Goal: Information Seeking & Learning: Compare options

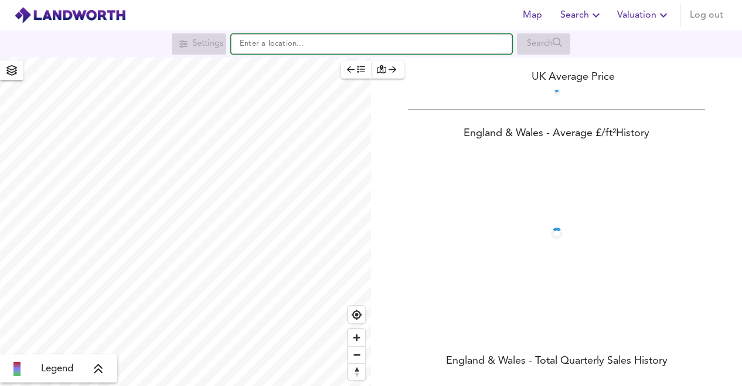
click at [314, 49] on input "text" at bounding box center [371, 44] width 281 height 20
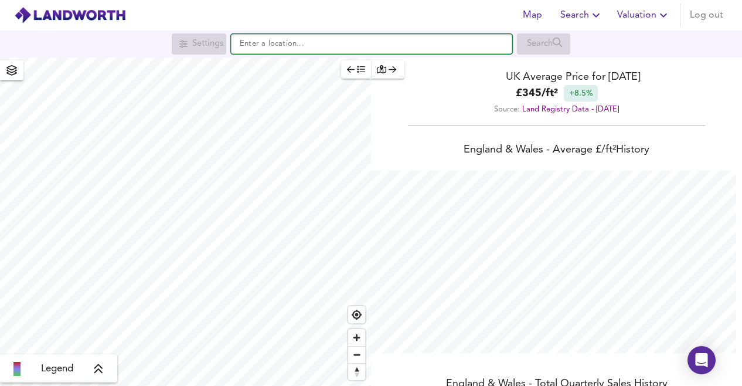
scroll to position [386, 742]
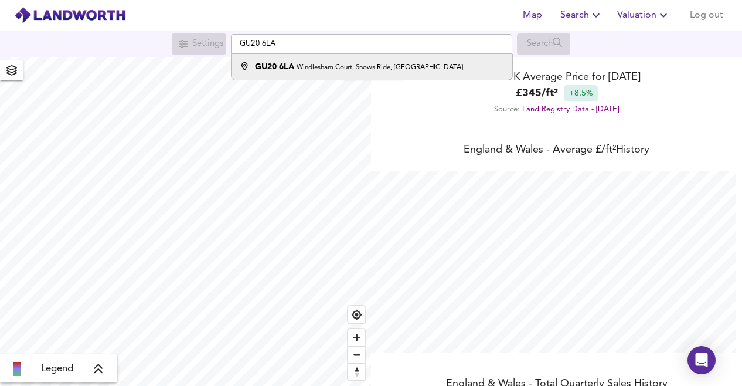
click at [344, 70] on small "Windlesham Court, Snows Ride, [GEOGRAPHIC_DATA]" at bounding box center [380, 67] width 166 height 7
type input "[STREET_ADDRESS]"
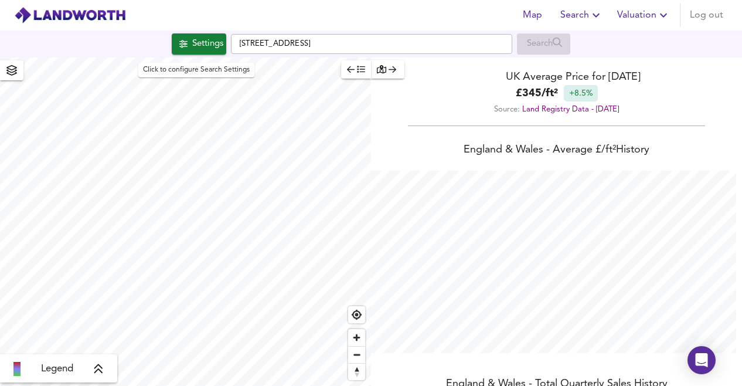
click at [208, 49] on div "Settings" at bounding box center [207, 43] width 31 height 15
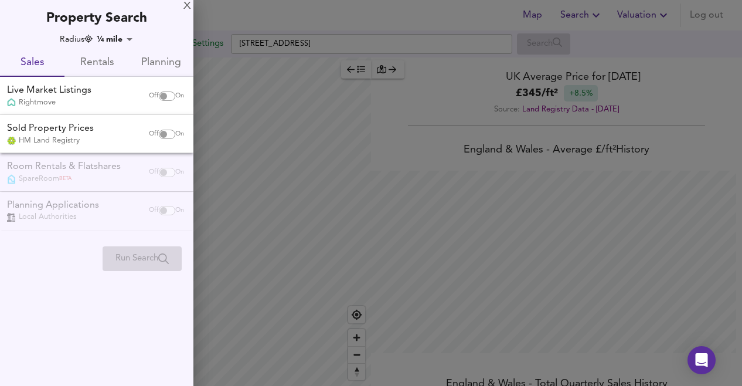
click at [94, 63] on span "Rentals" at bounding box center [97, 63] width 50 height 18
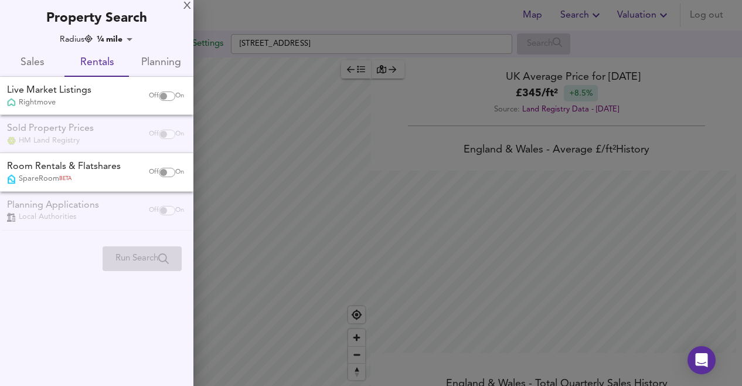
click at [166, 97] on input "checkbox" at bounding box center [163, 95] width 28 height 9
checkbox input "true"
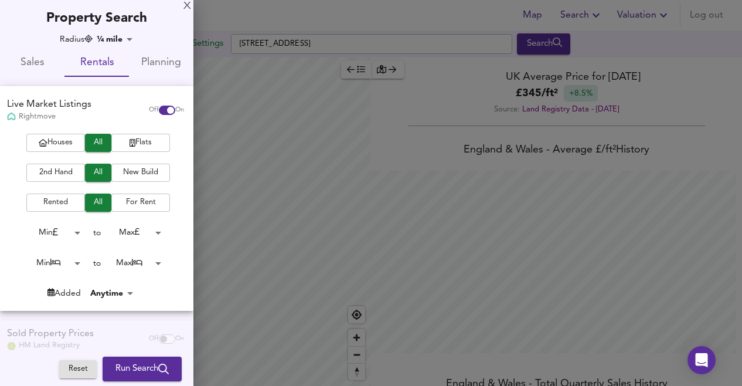
click at [127, 39] on body "Map Search Valuation Log out Settings [GEOGRAPHIC_DATA], Snows Ride, Windlesham…" at bounding box center [371, 193] width 742 height 386
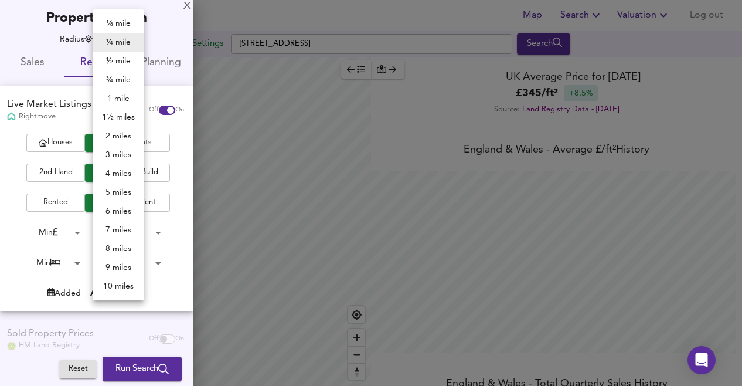
checkbox input "false"
checkbox input "true"
click at [123, 154] on li "3 miles" at bounding box center [119, 154] width 52 height 19
type input "4827"
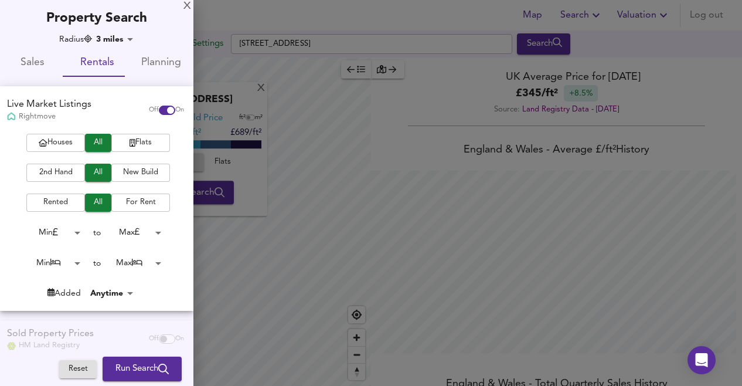
click at [54, 144] on span "Houses" at bounding box center [55, 142] width 47 height 13
click at [70, 264] on body "Map Search Valuation Log out Settings [GEOGRAPHIC_DATA], Snows Ride, [GEOGRAPHI…" at bounding box center [371, 193] width 742 height 386
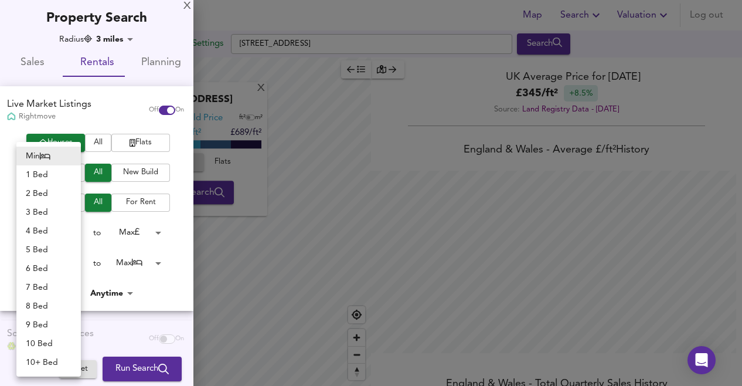
click at [44, 195] on li "2 Bed" at bounding box center [48, 193] width 64 height 19
type input "2"
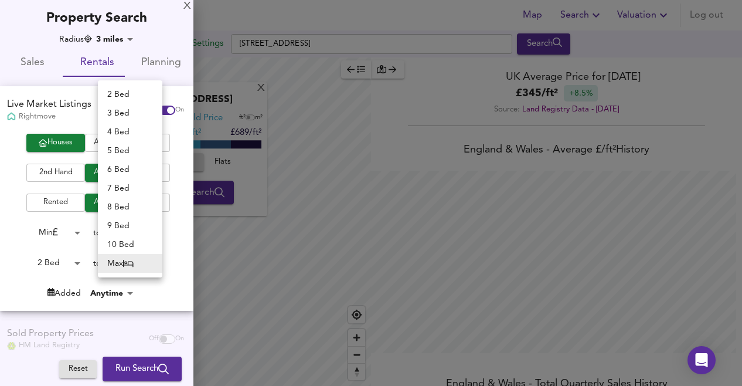
click at [138, 270] on body "Map Search Valuation Log out Settings [GEOGRAPHIC_DATA], Snows Ride, [GEOGRAPHI…" at bounding box center [371, 193] width 742 height 386
click at [130, 97] on li "2 Bed" at bounding box center [130, 94] width 64 height 19
type input "2"
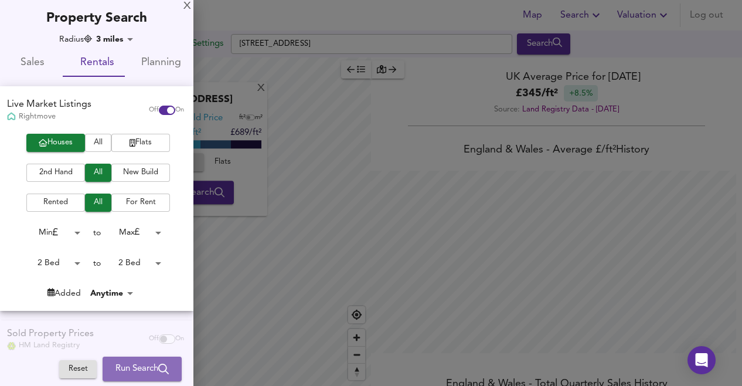
click at [121, 366] on span "Run Search" at bounding box center [141, 368] width 53 height 15
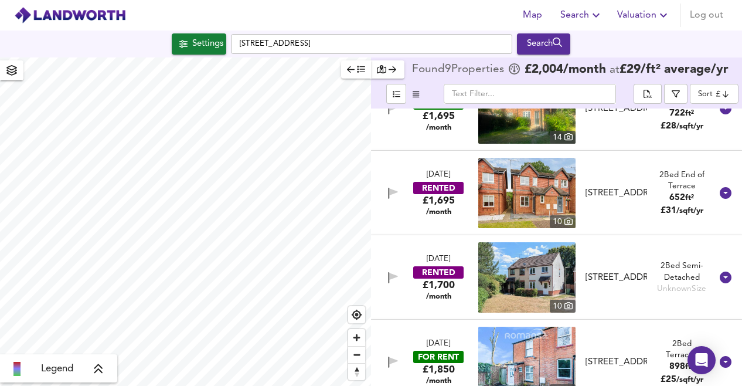
scroll to position [129, 0]
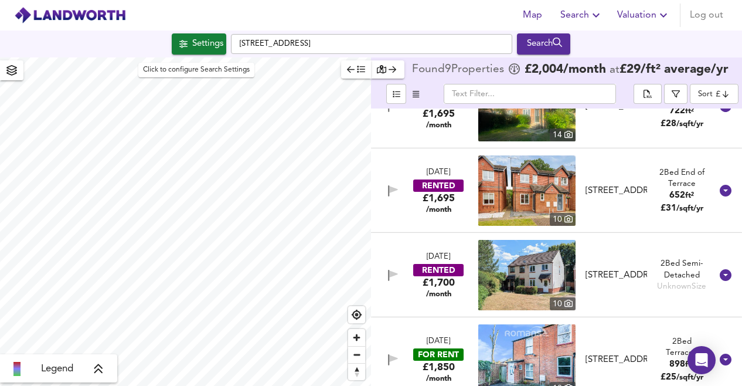
click at [209, 40] on div "Settings" at bounding box center [207, 43] width 31 height 15
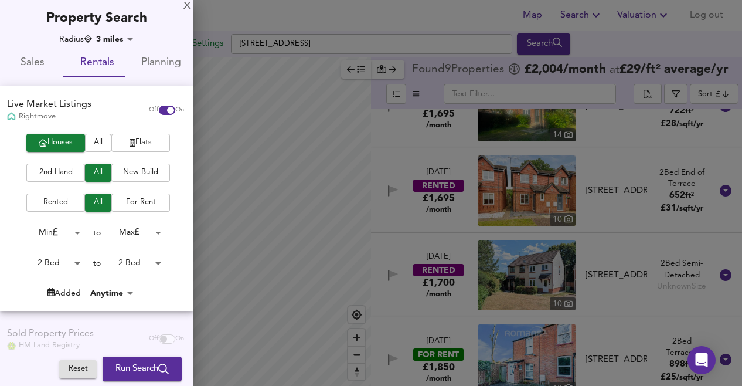
click at [115, 42] on body "Map Search Valuation Log out Settings [GEOGRAPHIC_DATA] 6LA Search Legend Found…" at bounding box center [371, 193] width 742 height 386
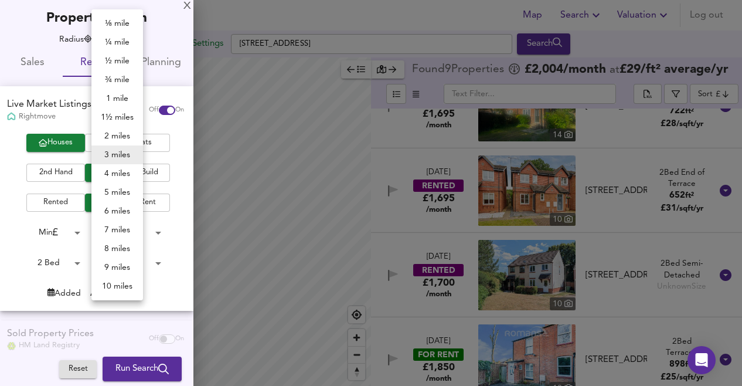
click at [124, 191] on li "5 miles" at bounding box center [117, 192] width 52 height 19
type input "8045"
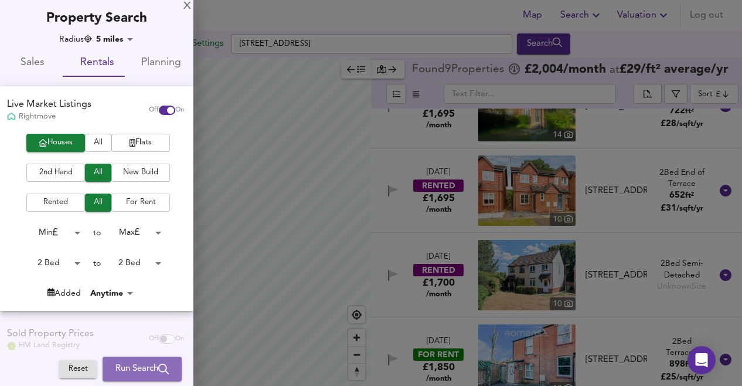
click at [132, 362] on span "Run Search" at bounding box center [141, 368] width 53 height 15
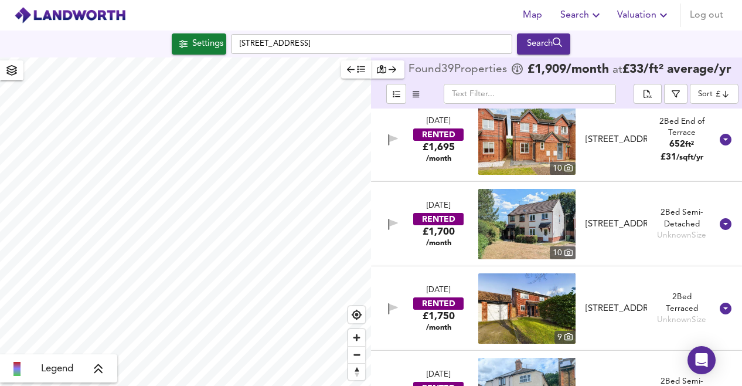
scroll to position [1883, 0]
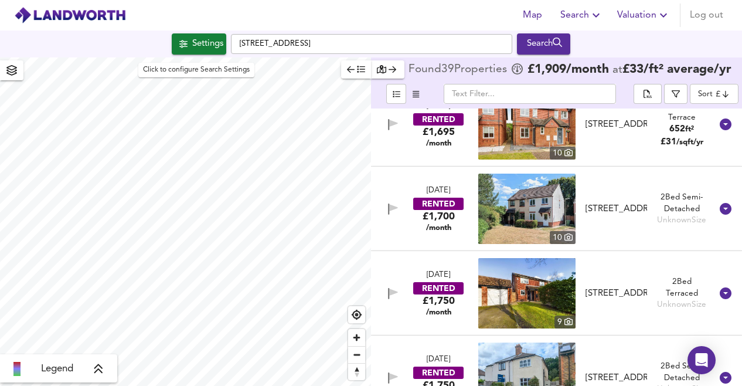
click at [202, 49] on div "Settings" at bounding box center [207, 43] width 31 height 15
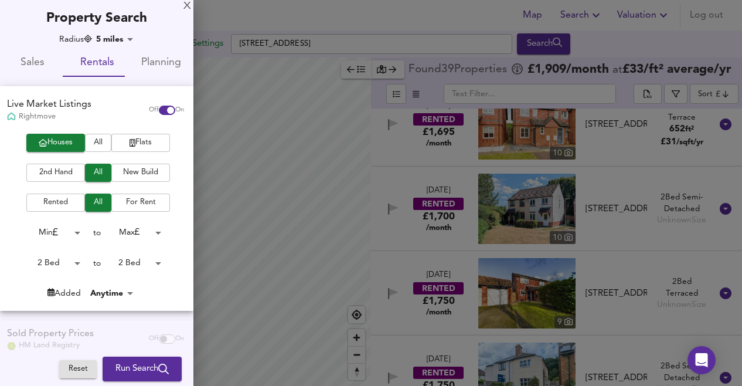
click at [137, 260] on body "Map Search Valuation Log out Settings [GEOGRAPHIC_DATA], Snows Ride, [GEOGRAPHI…" at bounding box center [371, 193] width 742 height 386
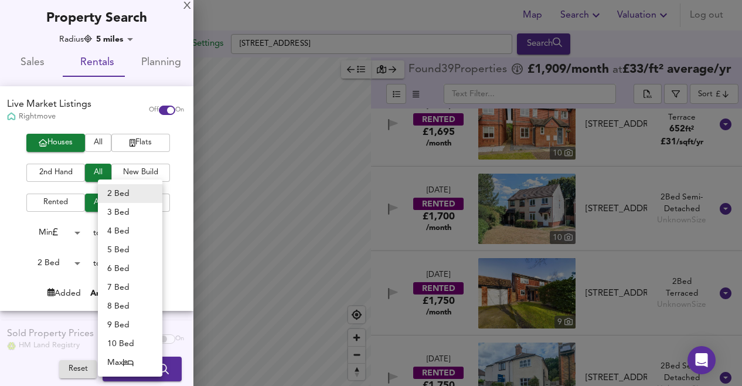
click at [121, 216] on li "3 Bed" at bounding box center [130, 212] width 64 height 19
type input "3"
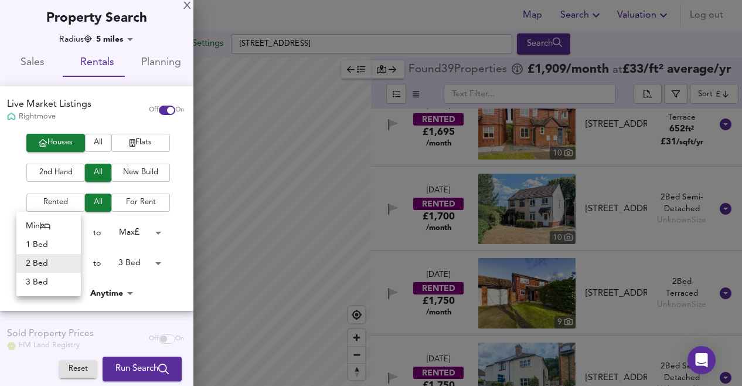
click at [68, 267] on body "Map Search Valuation Log out Settings [GEOGRAPHIC_DATA], Snows Ride, [GEOGRAPHI…" at bounding box center [371, 193] width 742 height 386
click at [42, 285] on li "3 Bed" at bounding box center [48, 282] width 64 height 19
type input "3"
click at [131, 364] on span "Run Search" at bounding box center [141, 368] width 53 height 15
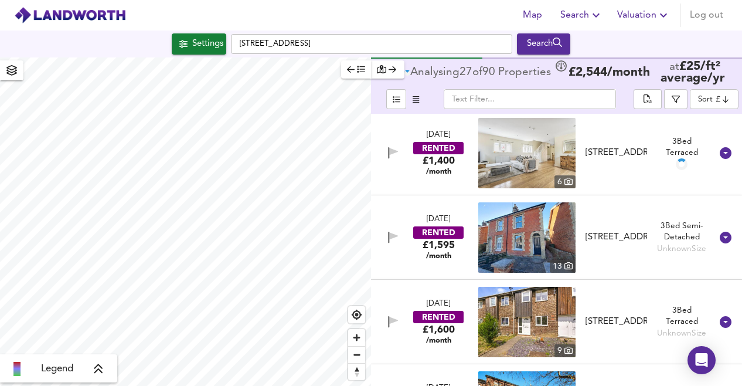
scroll to position [2, 0]
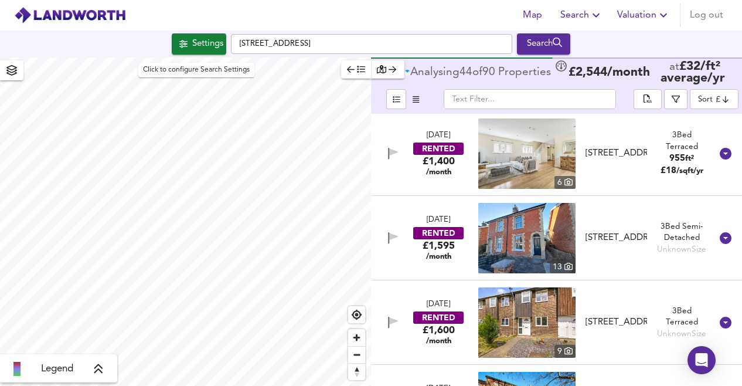
click at [217, 46] on div "Settings" at bounding box center [207, 43] width 31 height 15
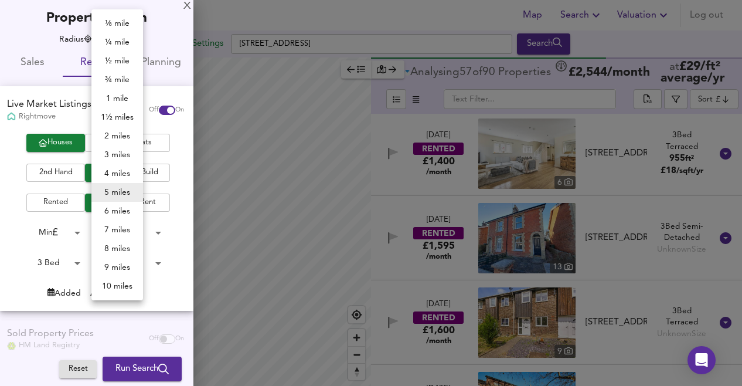
click at [123, 39] on body "Map Search Valuation Log out Settings [GEOGRAPHIC_DATA] 6LA Search Legend Analy…" at bounding box center [371, 193] width 742 height 386
click at [124, 153] on li "3 miles" at bounding box center [117, 154] width 52 height 19
type input "4827"
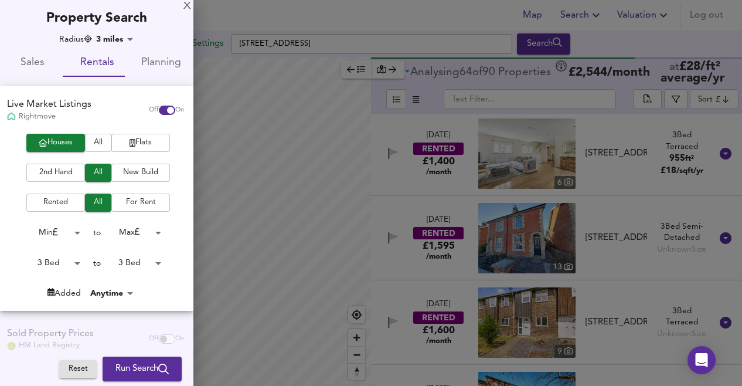
click at [140, 366] on span "Run Search" at bounding box center [141, 368] width 53 height 15
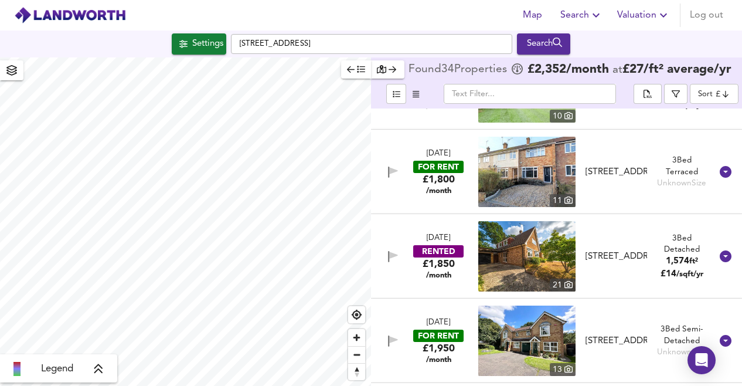
scroll to position [317, 0]
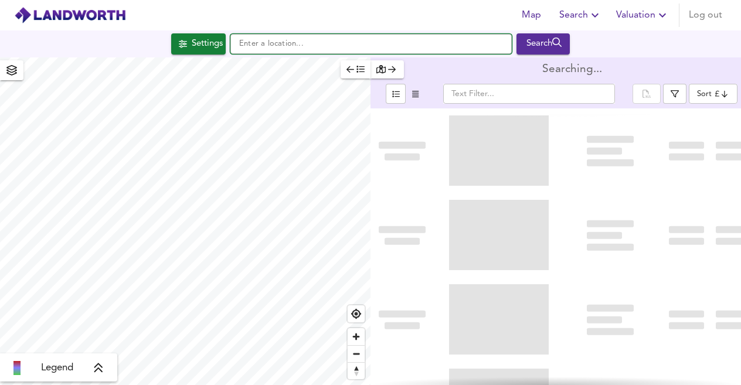
click at [278, 43] on input "text" at bounding box center [370, 44] width 281 height 20
type input "T"
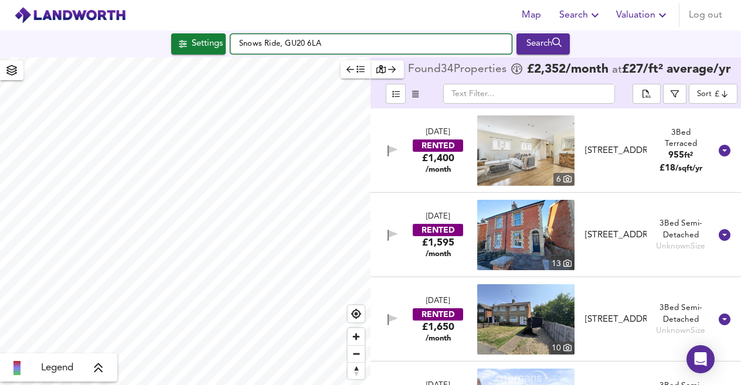
drag, startPoint x: 334, startPoint y: 45, endPoint x: 225, endPoint y: 52, distance: 108.7
click at [225, 52] on div "Settings Snows Ride, GU20 6LA Search" at bounding box center [370, 43] width 741 height 21
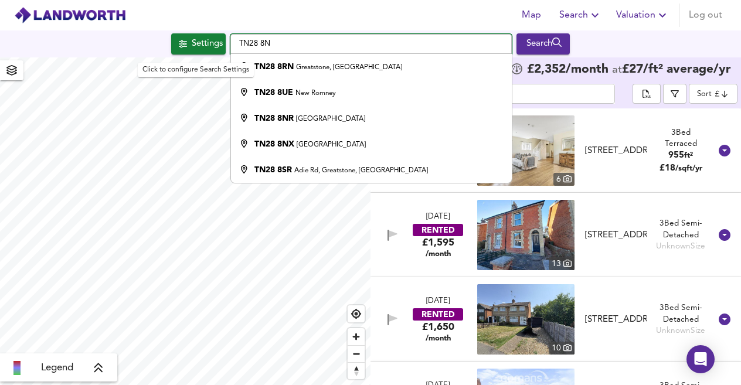
type input "TN28 8ND"
checkbox input "false"
checkbox input "true"
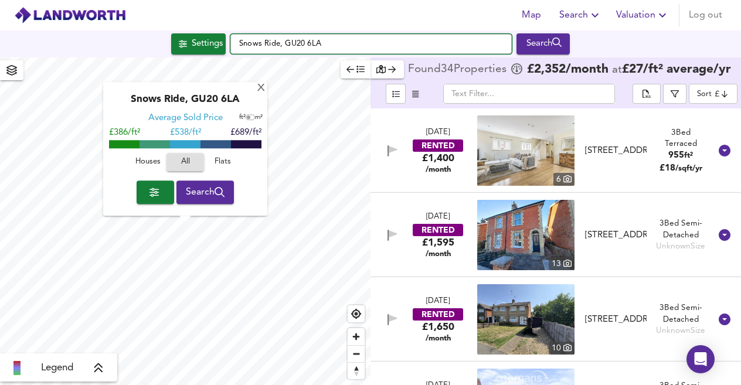
click at [382, 52] on input "Snows Ride, GU20 6LA" at bounding box center [370, 44] width 281 height 20
drag, startPoint x: 353, startPoint y: 47, endPoint x: 186, endPoint y: 35, distance: 167.6
click at [186, 35] on div "Settings Snows Ride, GU20 6LA Search" at bounding box center [370, 43] width 741 height 21
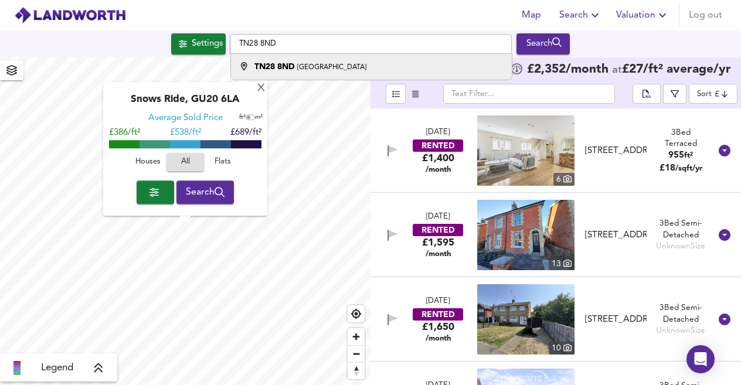
click at [366, 66] on small "Queen's Road, Littlestone, New Romney" at bounding box center [331, 67] width 69 height 7
type input "Queen's Road, Littlestone, New Romney TN28 8ND"
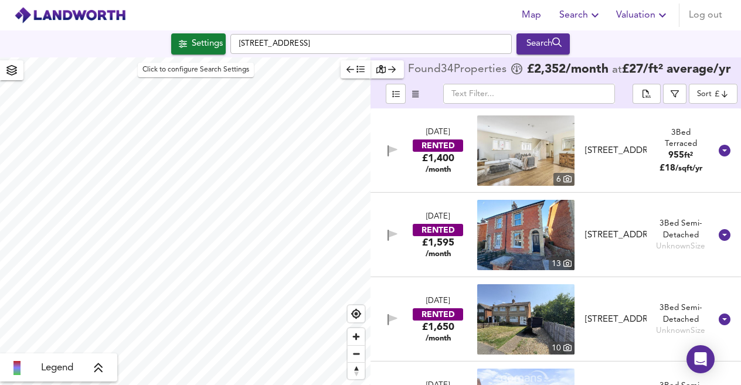
click at [202, 49] on div "Settings" at bounding box center [207, 43] width 31 height 15
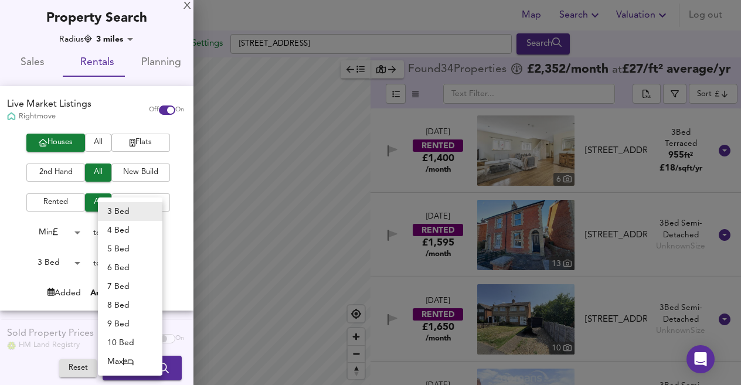
click at [130, 260] on body "Map Search Valuation Log out Settings Queen's Road, Littlestone, New Romney TN2…" at bounding box center [370, 192] width 741 height 385
click at [64, 266] on div at bounding box center [370, 192] width 741 height 385
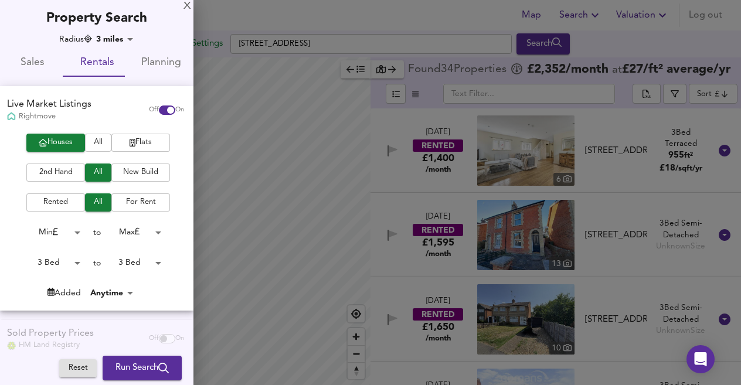
click at [74, 263] on body "Map Search Valuation Log out Settings Queen's Road, Littlestone, New Romney TN2…" at bounding box center [370, 192] width 741 height 385
click at [49, 247] on li "2 Bed" at bounding box center [48, 244] width 64 height 19
type input "2"
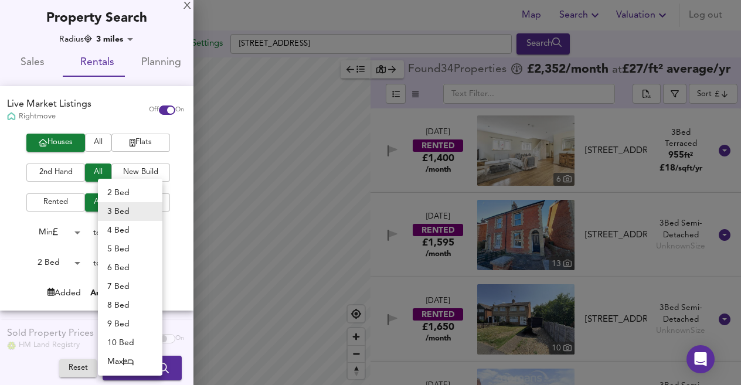
click at [141, 262] on body "Map Search Valuation Log out Settings Queen's Road, Littlestone, New Romney TN2…" at bounding box center [370, 192] width 741 height 385
click at [134, 196] on li "2 Bed" at bounding box center [130, 192] width 64 height 19
type input "2"
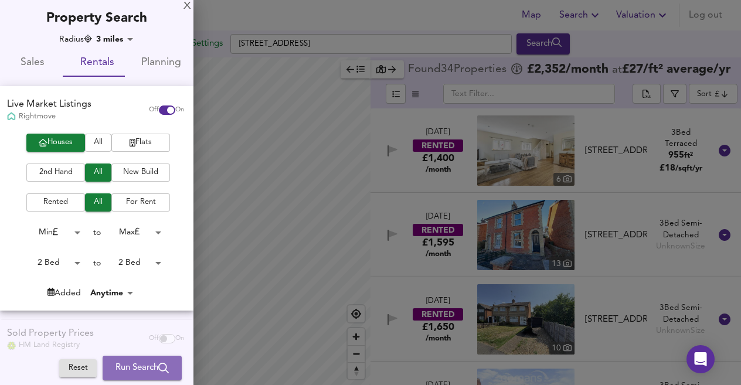
click at [125, 371] on span "Run Search" at bounding box center [141, 368] width 53 height 15
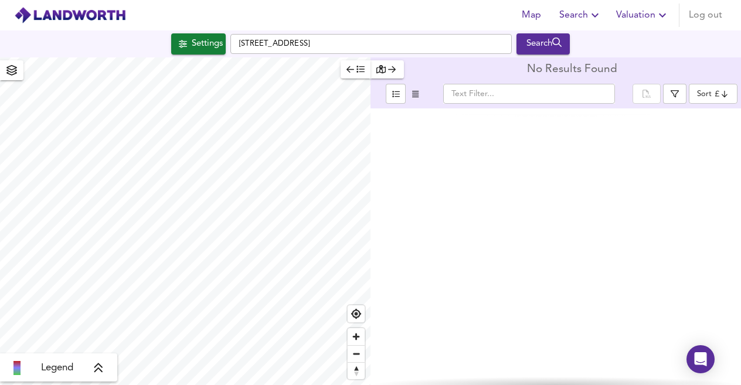
click at [185, 39] on span "Settings" at bounding box center [198, 43] width 49 height 15
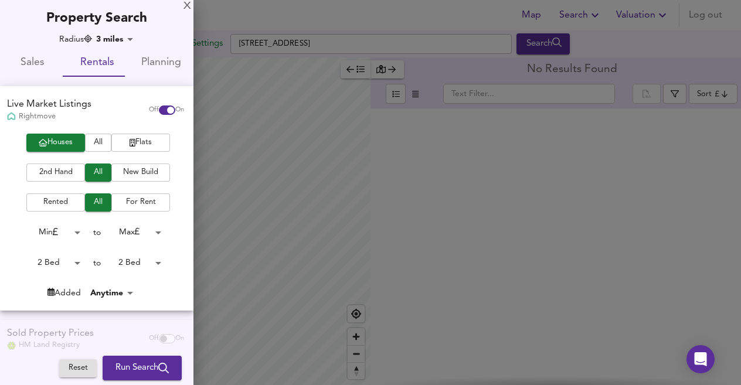
click at [123, 42] on body "Map Search Valuation Log out Settings Queen's Road, Littlestone, New Romney TN2…" at bounding box center [370, 192] width 741 height 385
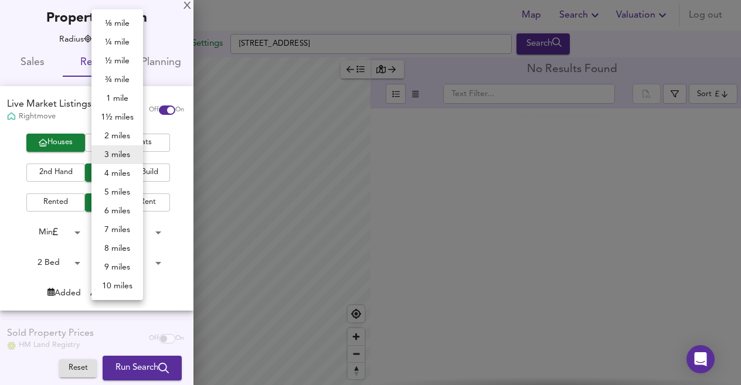
click at [120, 193] on li "5 miles" at bounding box center [117, 192] width 52 height 19
type input "8045"
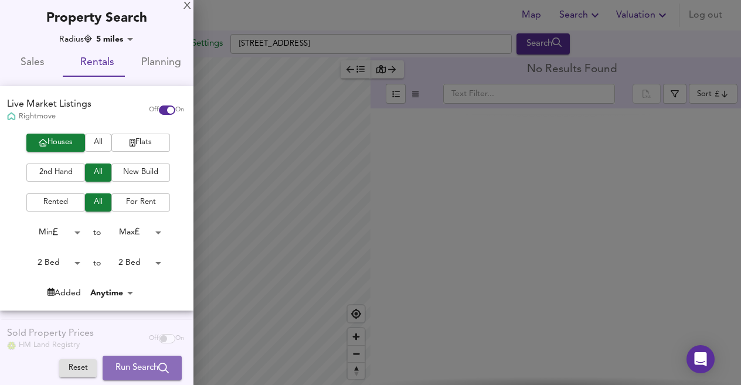
click at [134, 371] on span "Run Search" at bounding box center [141, 368] width 53 height 15
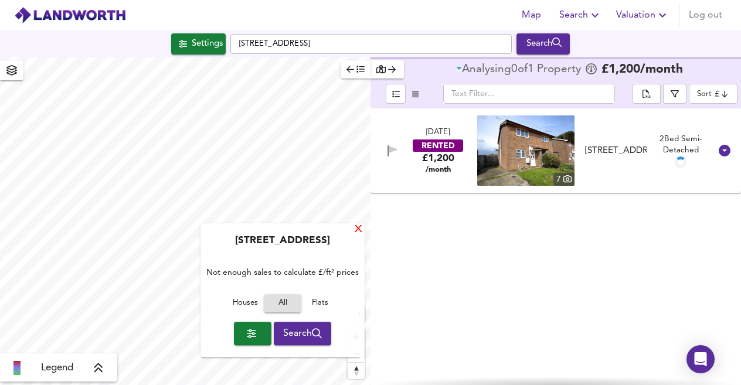
click at [360, 233] on div "X" at bounding box center [358, 230] width 10 height 11
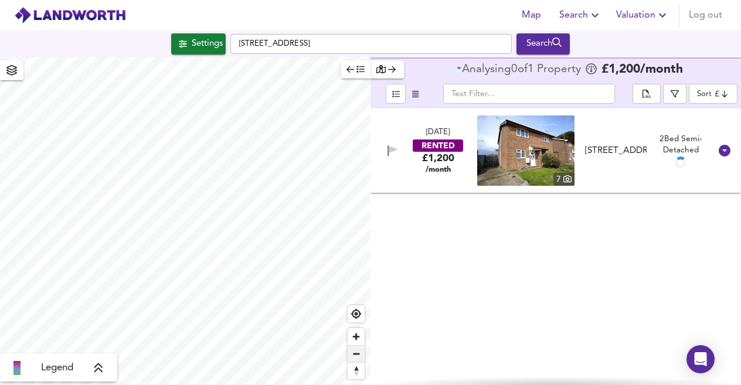
click at [358, 361] on span "Zoom out" at bounding box center [356, 354] width 17 height 16
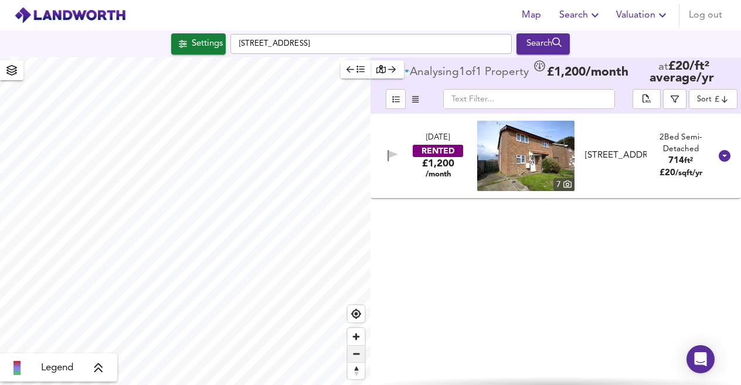
click at [358, 361] on span "Zoom out" at bounding box center [356, 354] width 17 height 16
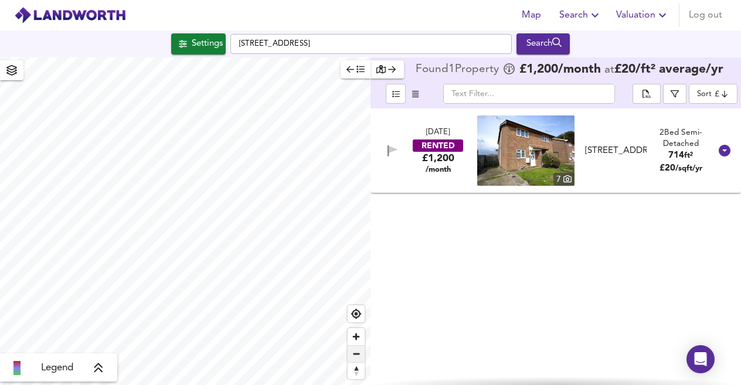
click at [358, 361] on span "Zoom out" at bounding box center [356, 354] width 17 height 16
click at [357, 338] on span "Zoom in" at bounding box center [356, 336] width 17 height 17
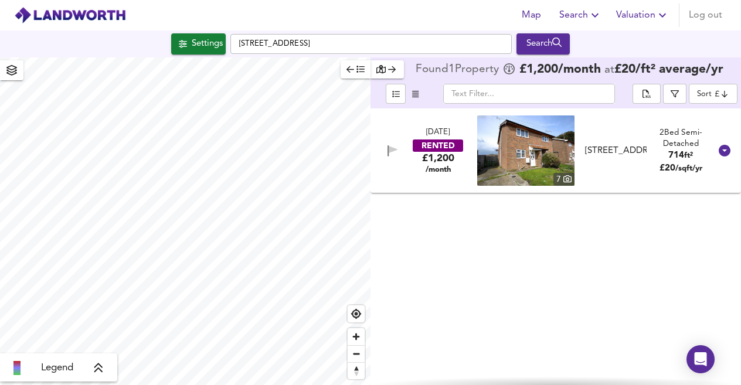
click at [200, 51] on div "Settings" at bounding box center [207, 43] width 31 height 15
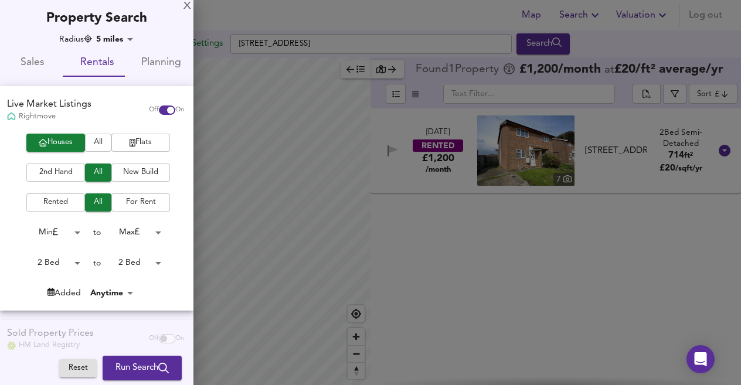
click at [123, 43] on body "Map Search Valuation Log out Settings Queen's Road, Littlestone, New Romney TN2…" at bounding box center [370, 192] width 741 height 385
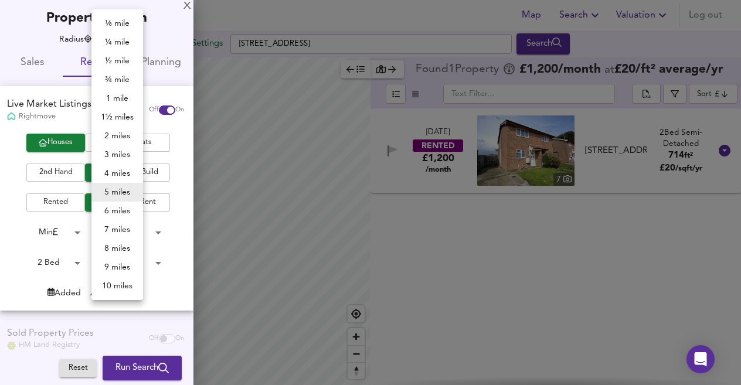
click at [118, 294] on li "10 miles" at bounding box center [117, 286] width 52 height 19
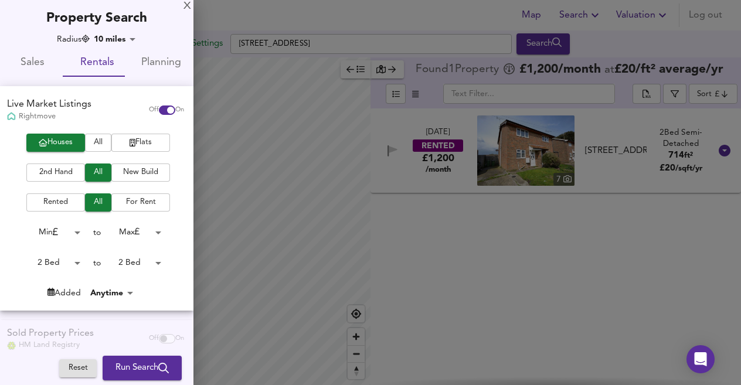
click at [114, 42] on body "Map Search Valuation Log out Settings Queen's Road, Littlestone, New Romney TN2…" at bounding box center [370, 192] width 741 height 385
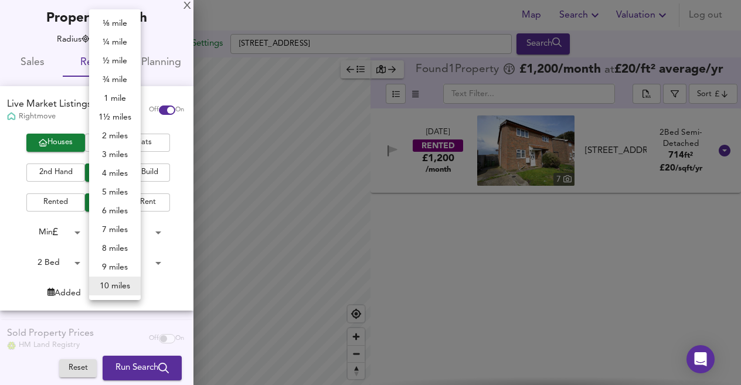
click at [126, 196] on li "5 miles" at bounding box center [115, 192] width 52 height 19
type input "8045"
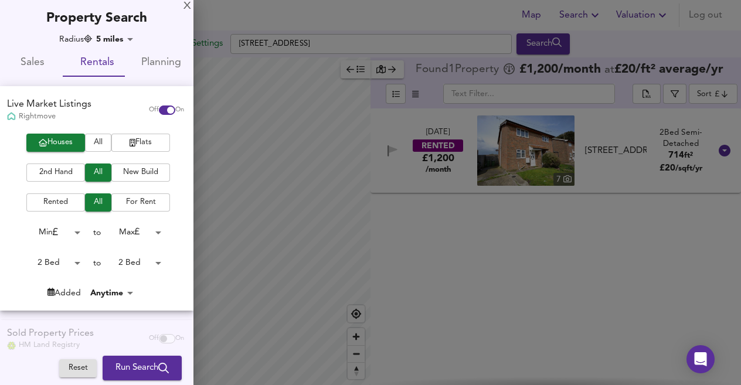
click at [131, 266] on body "Map Search Valuation Log out Settings Queen's Road, Littlestone, New Romney TN2…" at bounding box center [370, 192] width 741 height 385
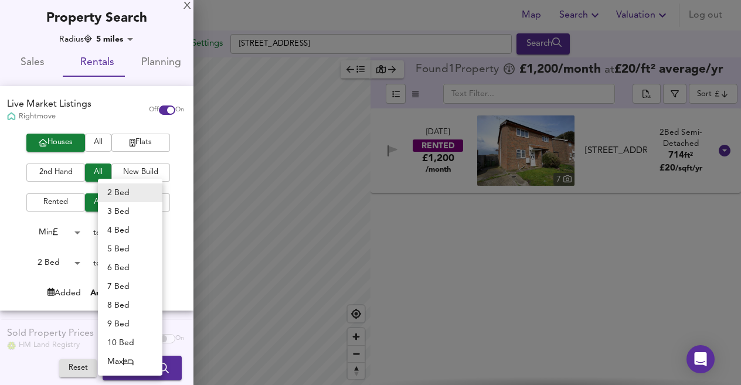
click at [121, 213] on li "3 Bed" at bounding box center [130, 211] width 64 height 19
type input "3"
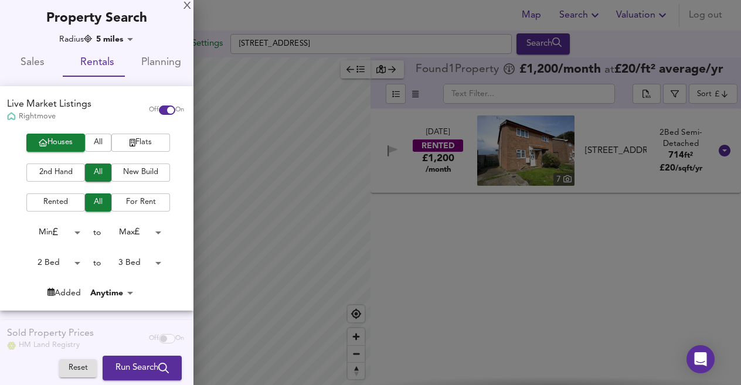
click at [66, 266] on body "Map Search Valuation Log out Settings Queen's Road, Littlestone, New Romney TN2…" at bounding box center [370, 192] width 741 height 385
click at [52, 283] on li "3 Bed" at bounding box center [48, 282] width 64 height 19
type input "3"
click at [134, 368] on span "Run Search" at bounding box center [141, 368] width 53 height 15
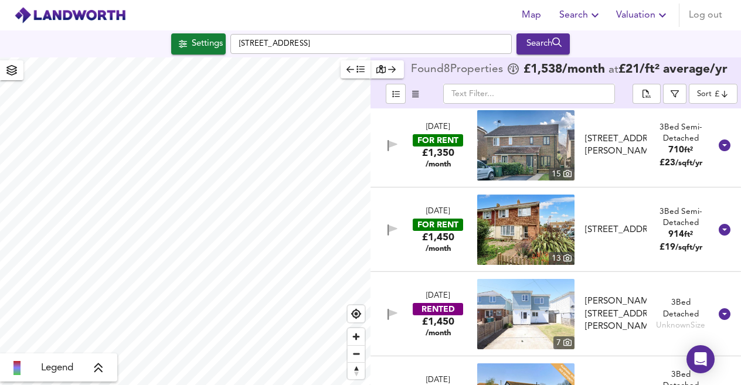
scroll to position [21, 0]
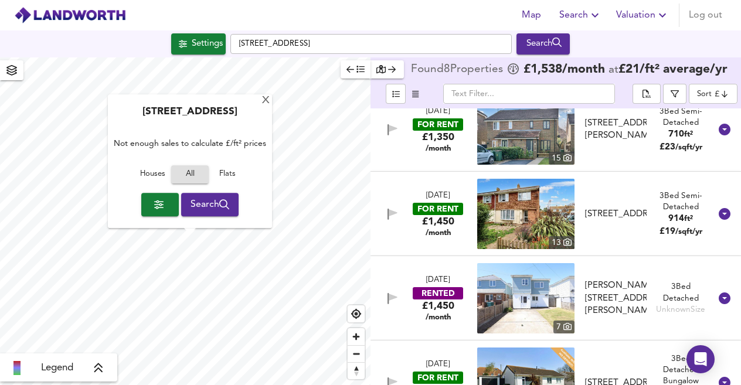
click at [138, 36] on div "Settings Queen's Road, Littlestone, New Romney TN28 8ND Search" at bounding box center [370, 43] width 741 height 21
click at [195, 42] on div "Settings" at bounding box center [207, 43] width 31 height 15
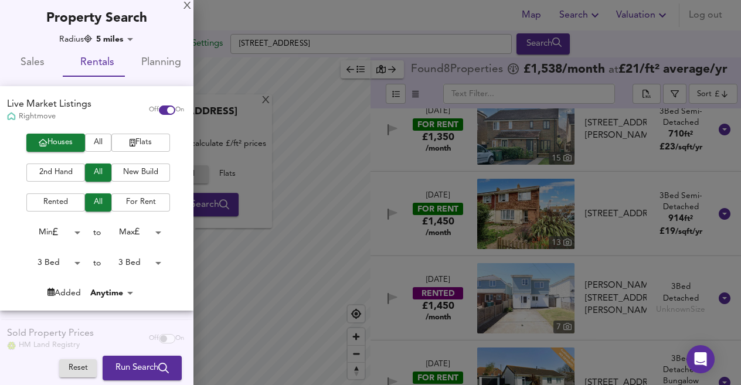
click at [110, 43] on body "Map Search Valuation Log out Settings Queen's Road, Littlestone, New Romney TN2…" at bounding box center [370, 192] width 741 height 385
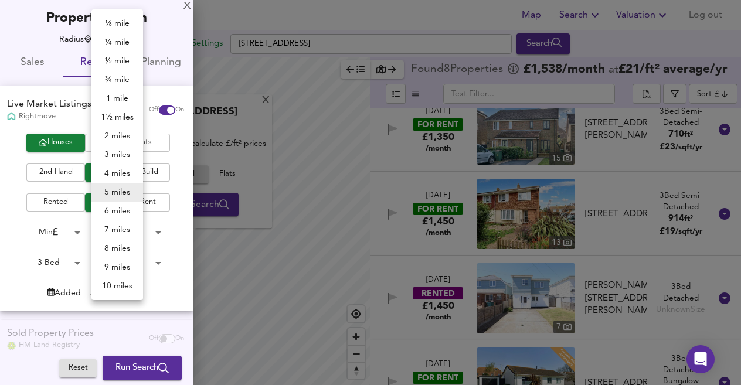
click at [112, 154] on li "3 miles" at bounding box center [117, 154] width 52 height 19
type input "4827"
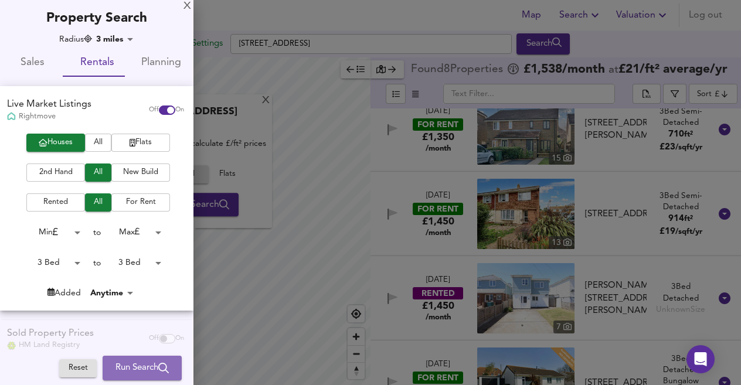
click at [128, 365] on span "Run Search" at bounding box center [141, 368] width 53 height 15
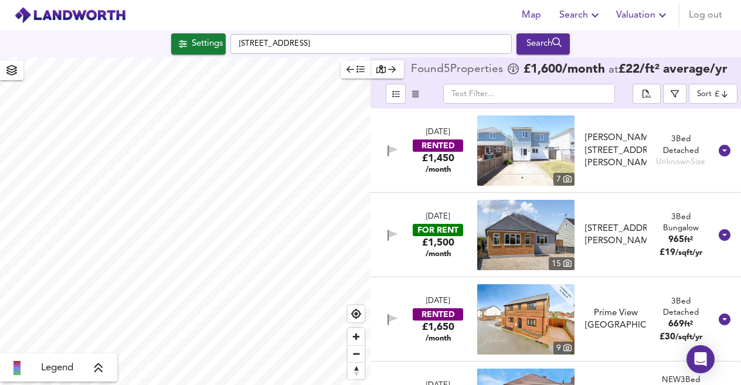
scroll to position [145, 0]
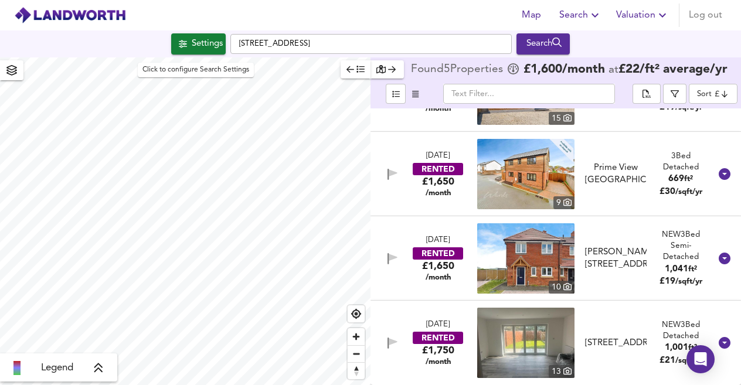
click at [200, 50] on div "Settings" at bounding box center [207, 43] width 31 height 15
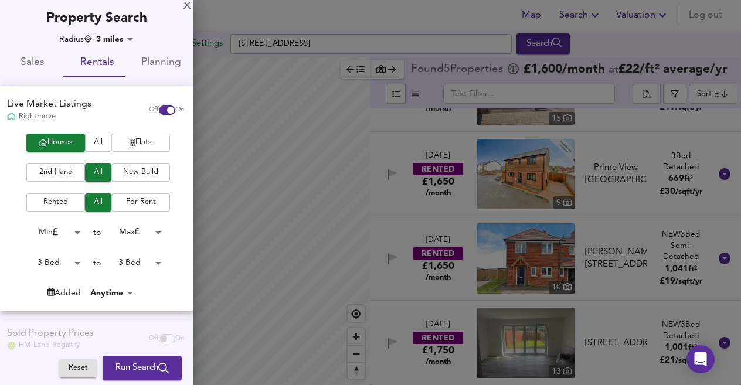
click at [132, 266] on body "Map Search Valuation Log out Settings Queen's Road, Littlestone, New Romney TN2…" at bounding box center [370, 192] width 741 height 385
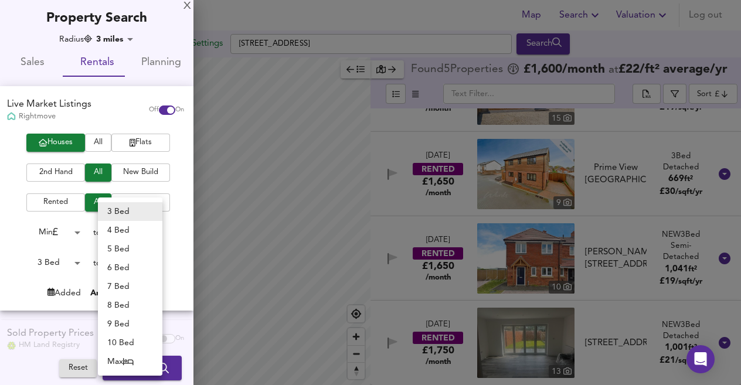
click at [63, 258] on div at bounding box center [370, 192] width 741 height 385
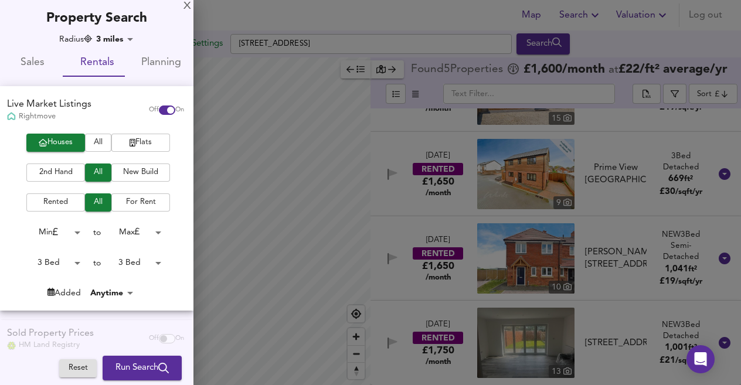
click at [73, 266] on body "Map Search Valuation Log out Settings Queen's Road, Littlestone, New Romney TN2…" at bounding box center [370, 192] width 741 height 385
click at [43, 246] on li "2 Bed" at bounding box center [48, 244] width 64 height 19
type input "2"
click at [112, 266] on body "Map Search Valuation Log out Settings Queen's Road, Littlestone, New Romney TN2…" at bounding box center [370, 192] width 741 height 385
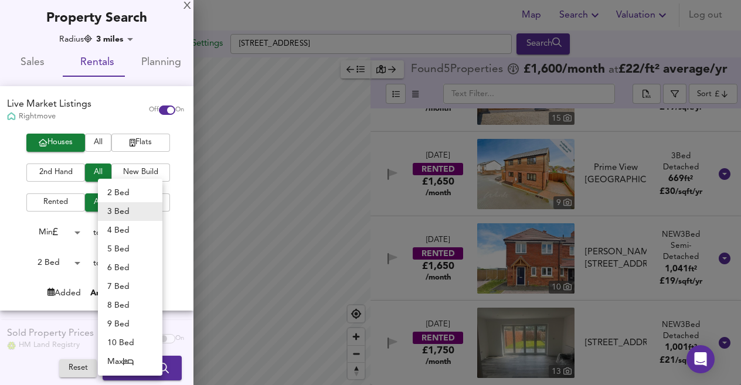
click at [121, 196] on li "2 Bed" at bounding box center [130, 192] width 64 height 19
type input "2"
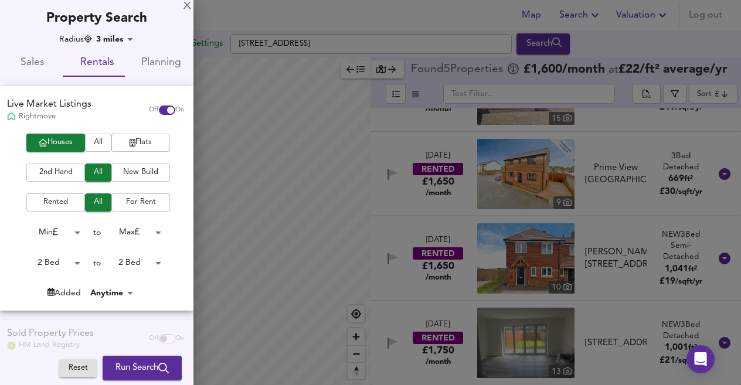
click at [127, 36] on body "Map Search Valuation Log out Settings Queen's Road, Littlestone, New Romney TN2…" at bounding box center [370, 192] width 741 height 385
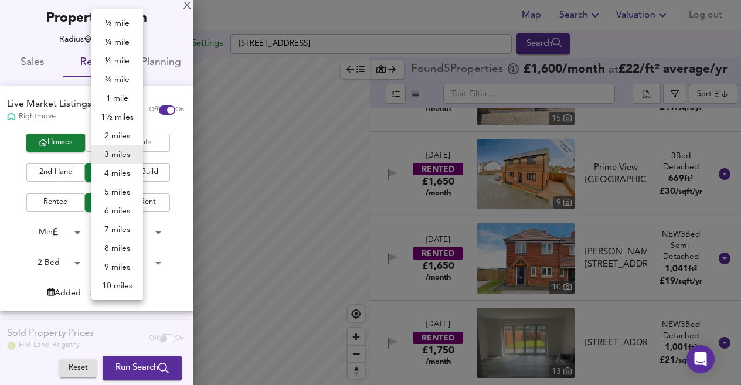
click at [121, 250] on li "8 miles" at bounding box center [117, 248] width 52 height 19
type input "12872"
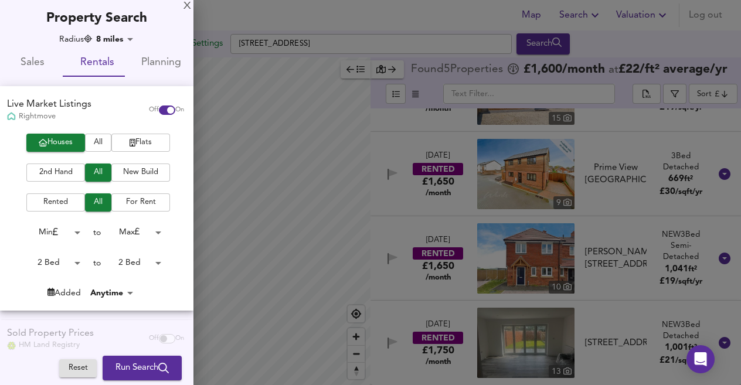
click at [118, 369] on span "Run Search" at bounding box center [141, 368] width 53 height 15
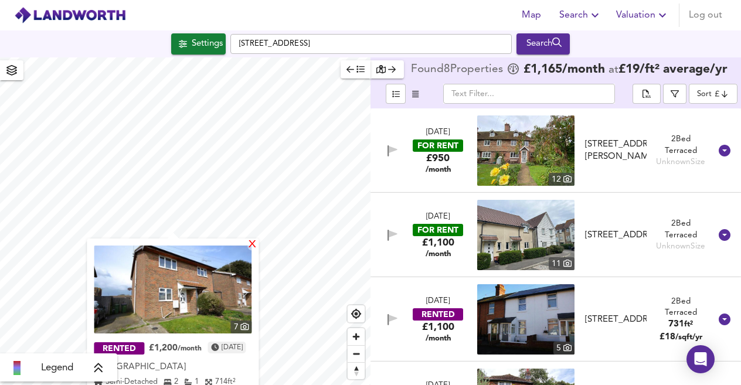
click at [258, 240] on div "X" at bounding box center [253, 245] width 10 height 11
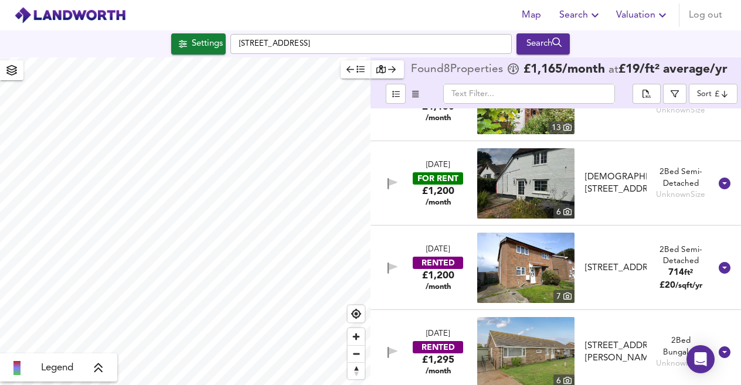
scroll to position [399, 0]
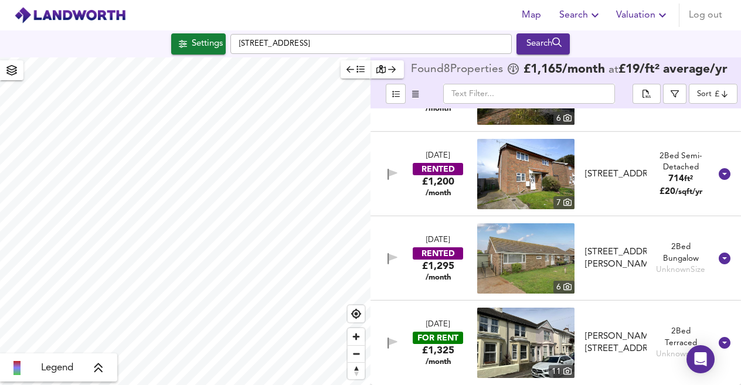
click at [97, 13] on img at bounding box center [70, 15] width 112 height 18
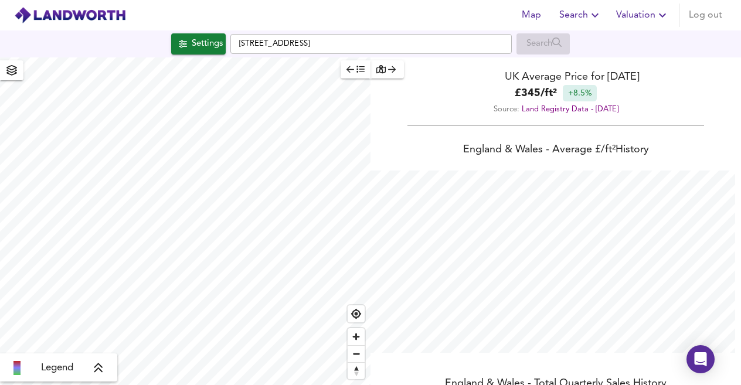
scroll to position [385, 741]
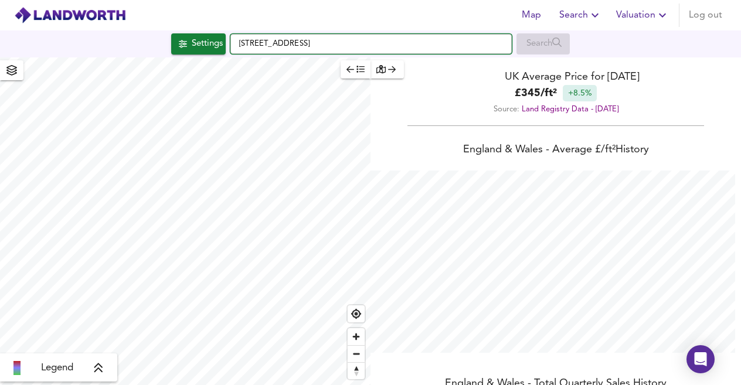
click at [443, 45] on input "Queen's Road, Littlestone, New Romney TN28 8ND" at bounding box center [370, 44] width 281 height 20
drag, startPoint x: 439, startPoint y: 45, endPoint x: 232, endPoint y: 55, distance: 207.1
click at [232, 55] on div "Settings Queen's Road, Littlestone, New Romney TN28 8ND Search" at bounding box center [370, 43] width 741 height 27
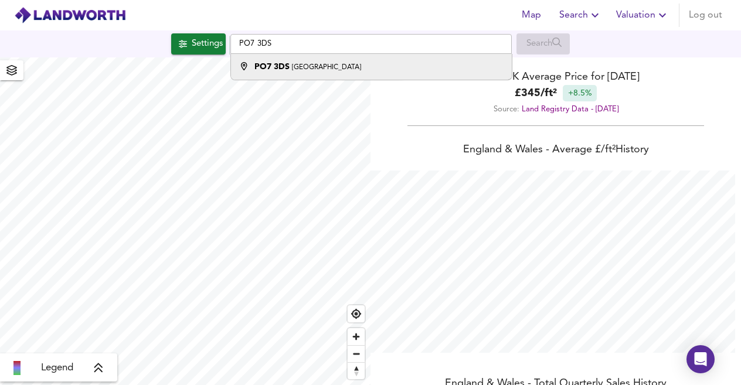
click at [260, 66] on strong "PO7 3DS" at bounding box center [271, 67] width 35 height 8
type input "Waterlooville PO7 3DS"
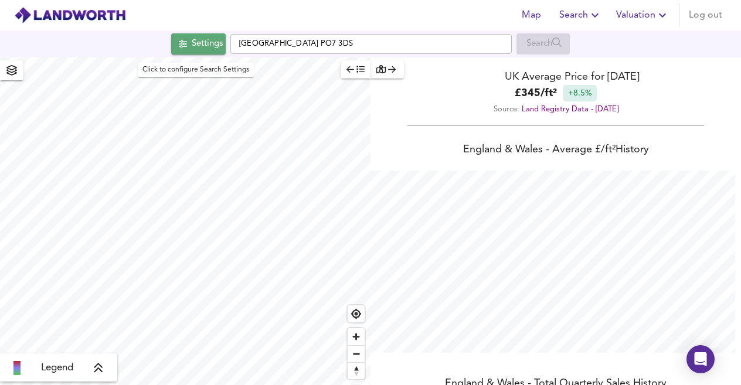
click at [205, 37] on div "Settings" at bounding box center [207, 43] width 31 height 15
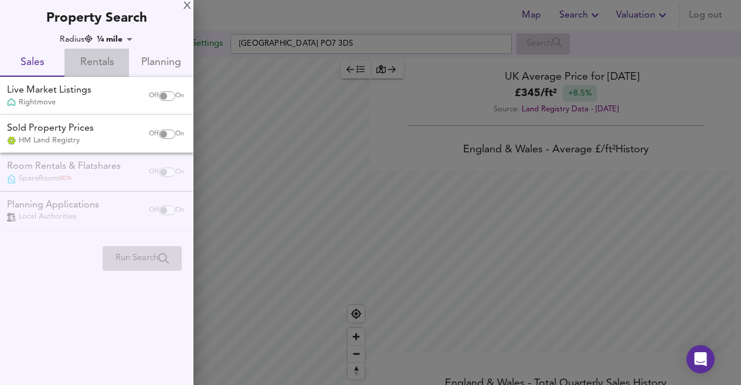
click at [103, 63] on span "Rentals" at bounding box center [97, 63] width 50 height 18
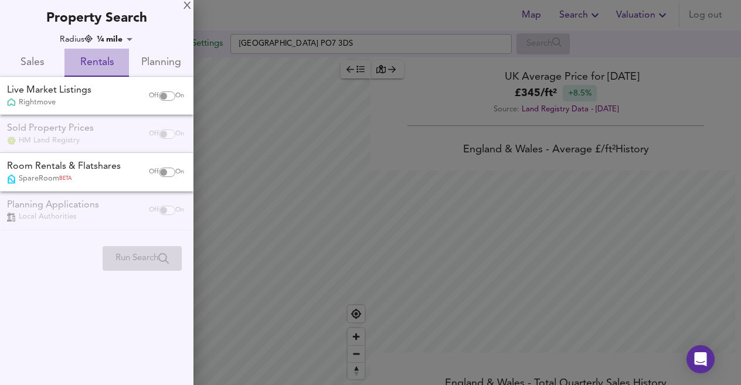
click at [103, 63] on span "Rentals" at bounding box center [97, 63] width 50 height 18
click at [163, 94] on input "checkbox" at bounding box center [163, 95] width 28 height 9
checkbox input "true"
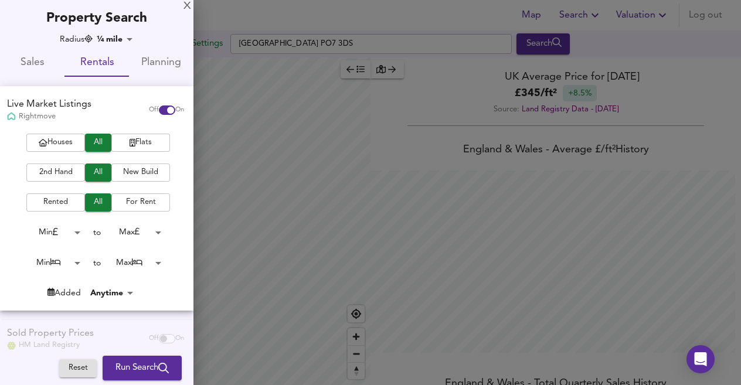
click at [116, 42] on body "Map Search Valuation Log out Settings Waterlooville PO7 3DS Search Legend UK Av…" at bounding box center [370, 192] width 741 height 385
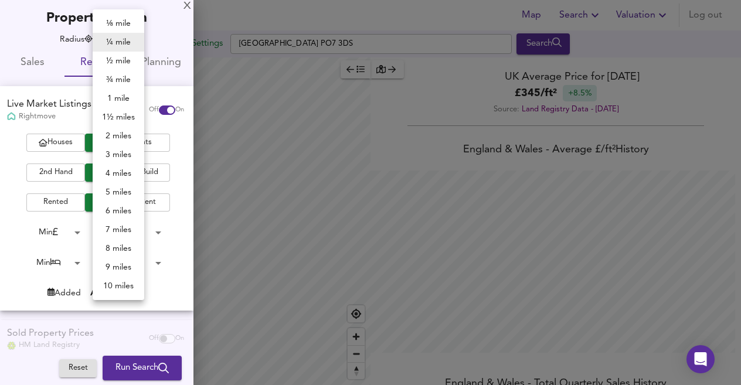
click at [123, 154] on li "3 miles" at bounding box center [119, 154] width 52 height 19
type input "4827"
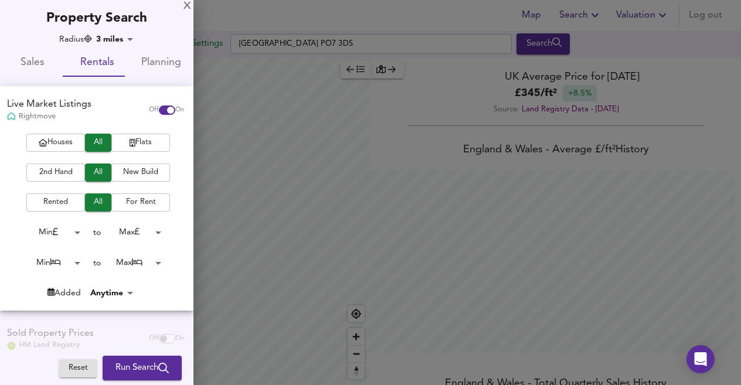
click at [71, 262] on body "Map Search Valuation Log out Settings Waterlooville PO7 3DS Search Legend UK Av…" at bounding box center [370, 192] width 741 height 385
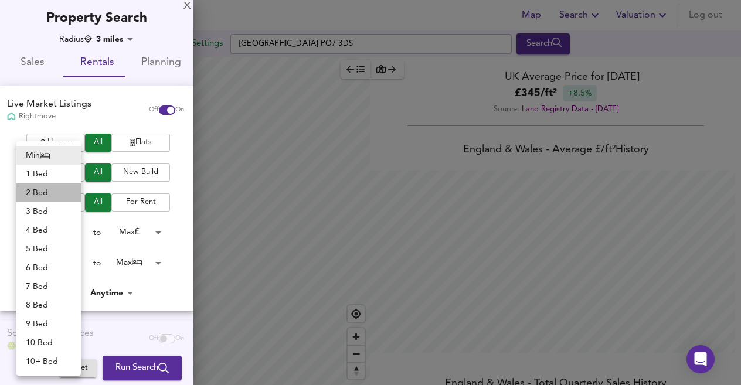
click at [40, 193] on li "2 Bed" at bounding box center [48, 192] width 64 height 19
type input "2"
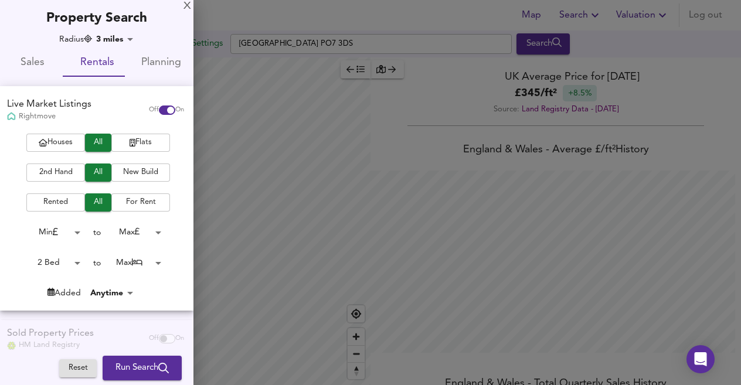
click at [134, 263] on body "Map Search Valuation Log out Settings Waterlooville PO7 3DS Search Legend UK Av…" at bounding box center [370, 192] width 741 height 385
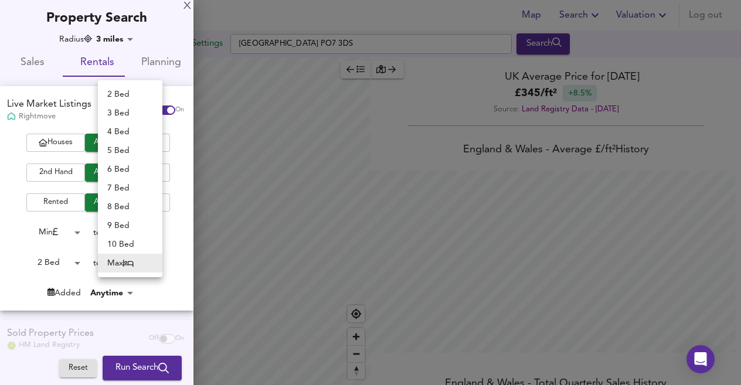
click at [124, 93] on li "2 Bed" at bounding box center [130, 94] width 64 height 19
type input "2"
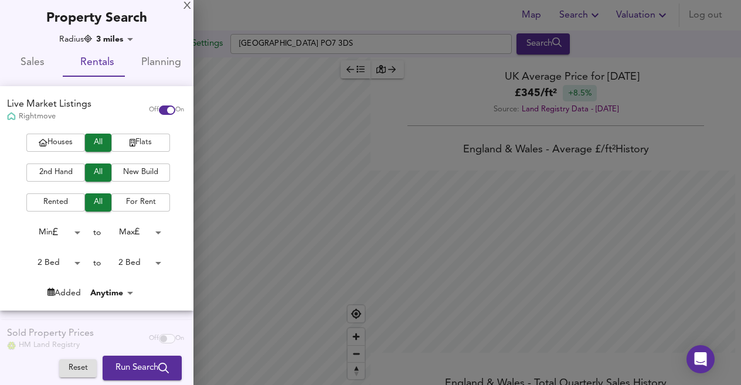
click at [116, 371] on span "Run Search" at bounding box center [141, 368] width 53 height 15
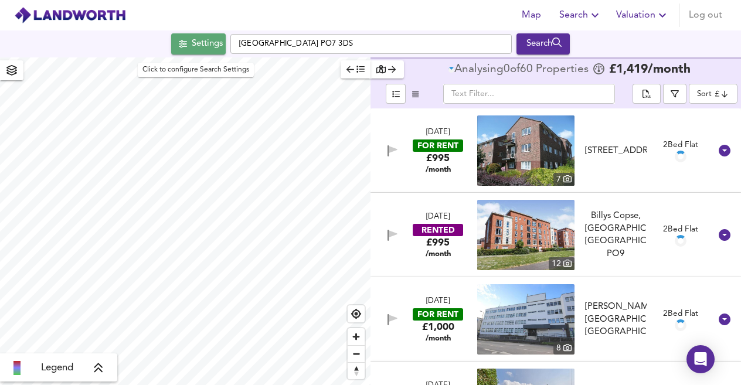
click at [196, 45] on div "Settings" at bounding box center [207, 43] width 31 height 15
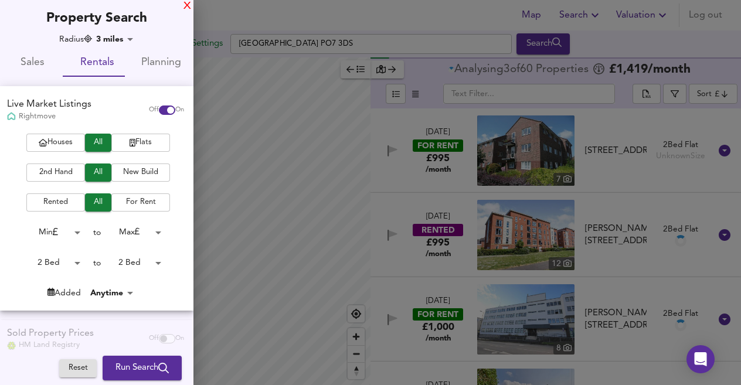
click at [186, 6] on div "X" at bounding box center [187, 6] width 8 height 8
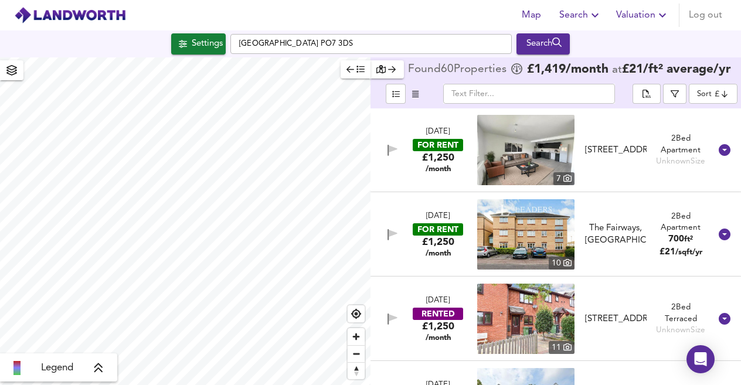
scroll to position [2861, 0]
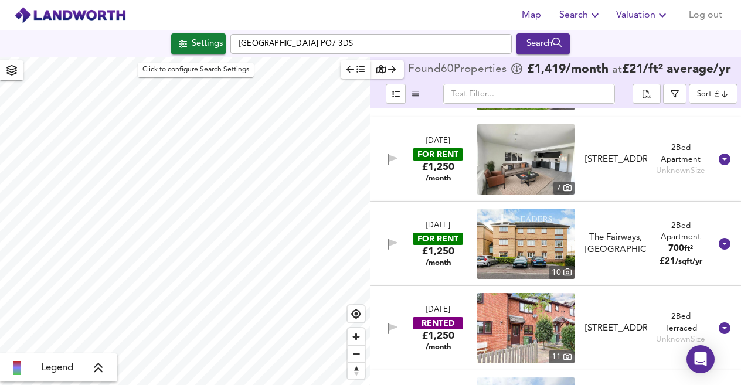
click at [192, 54] on button "Settings" at bounding box center [198, 43] width 55 height 21
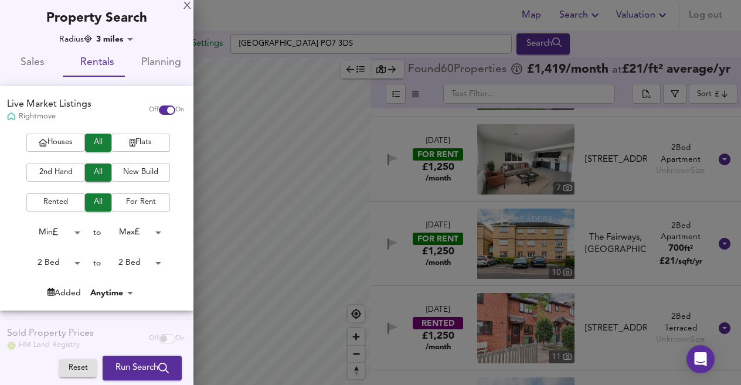
click at [132, 263] on body "Map Search Valuation Log out Settings Waterlooville PO7 3DS Search Legend Found…" at bounding box center [370, 192] width 741 height 385
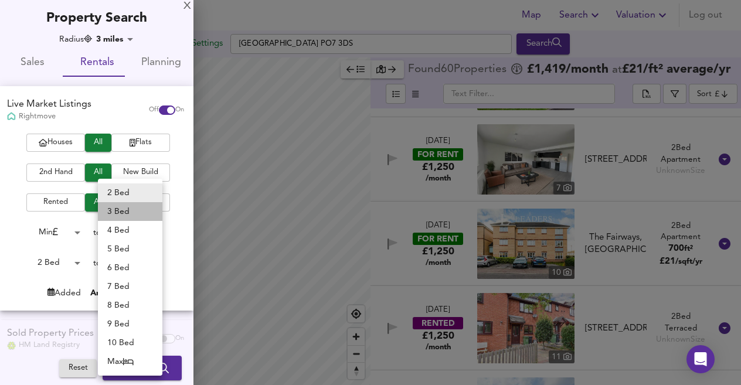
click at [131, 215] on li "3 Bed" at bounding box center [130, 211] width 64 height 19
type input "3"
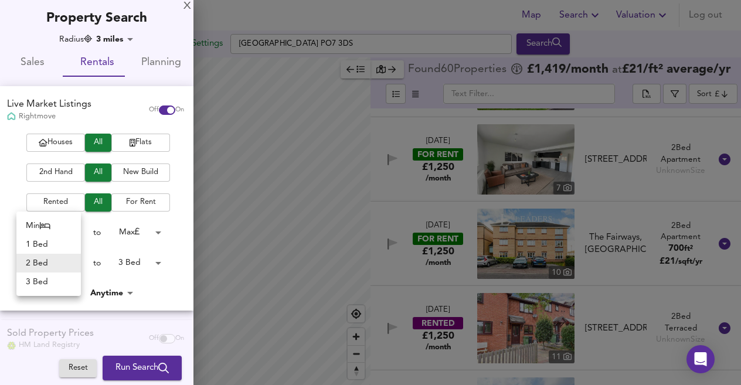
click at [74, 261] on body "Map Search Valuation Log out Settings Waterlooville PO7 3DS Search Legend Found…" at bounding box center [370, 192] width 741 height 385
click at [31, 283] on li "3 Bed" at bounding box center [48, 282] width 64 height 19
type input "3"
click at [31, 283] on div "Houses All Flats 2nd Hand All New Build Rented All For Rent Min 0 to Max 200000…" at bounding box center [96, 222] width 193 height 176
click at [115, 368] on span "Run Search" at bounding box center [141, 368] width 53 height 15
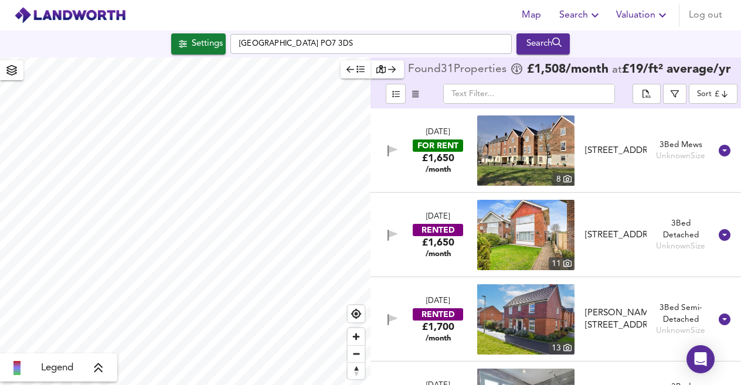
scroll to position [2026, 0]
